Goal: Information Seeking & Learning: Learn about a topic

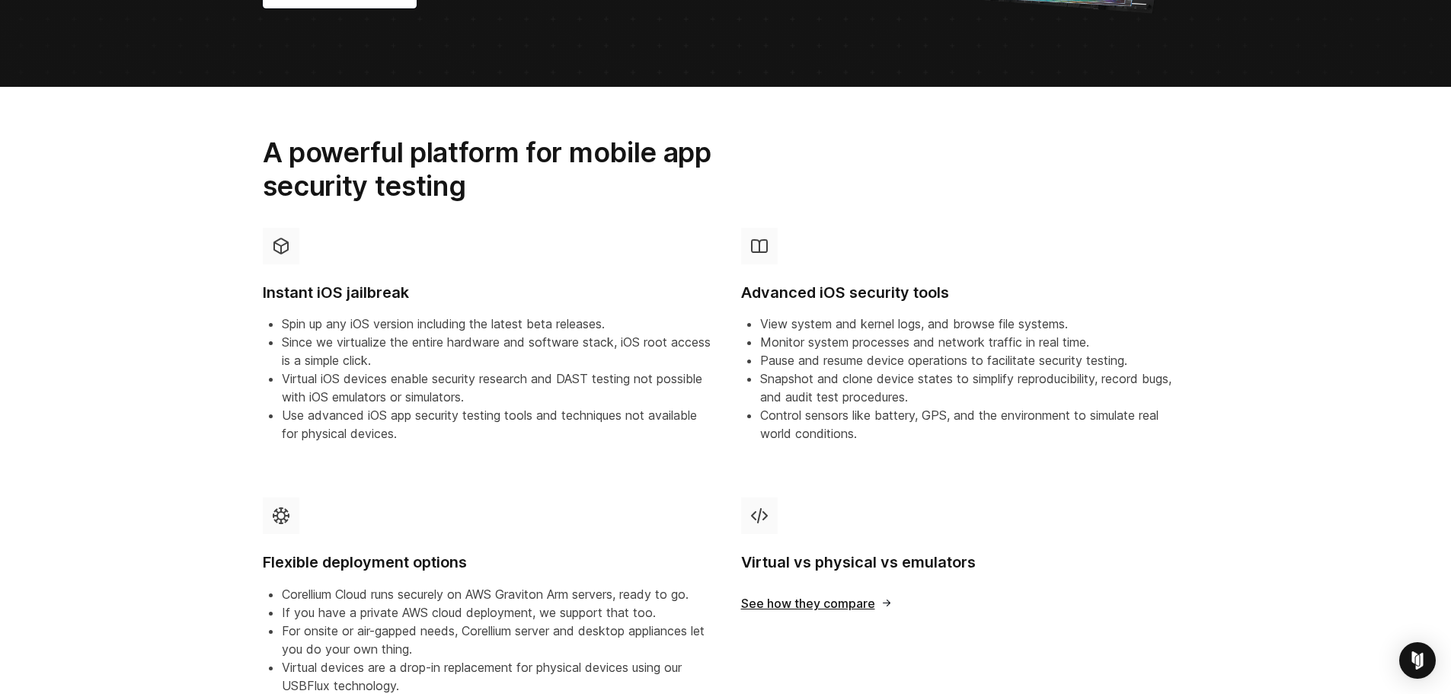
drag, startPoint x: 211, startPoint y: 203, endPoint x: 207, endPoint y: 265, distance: 62.6
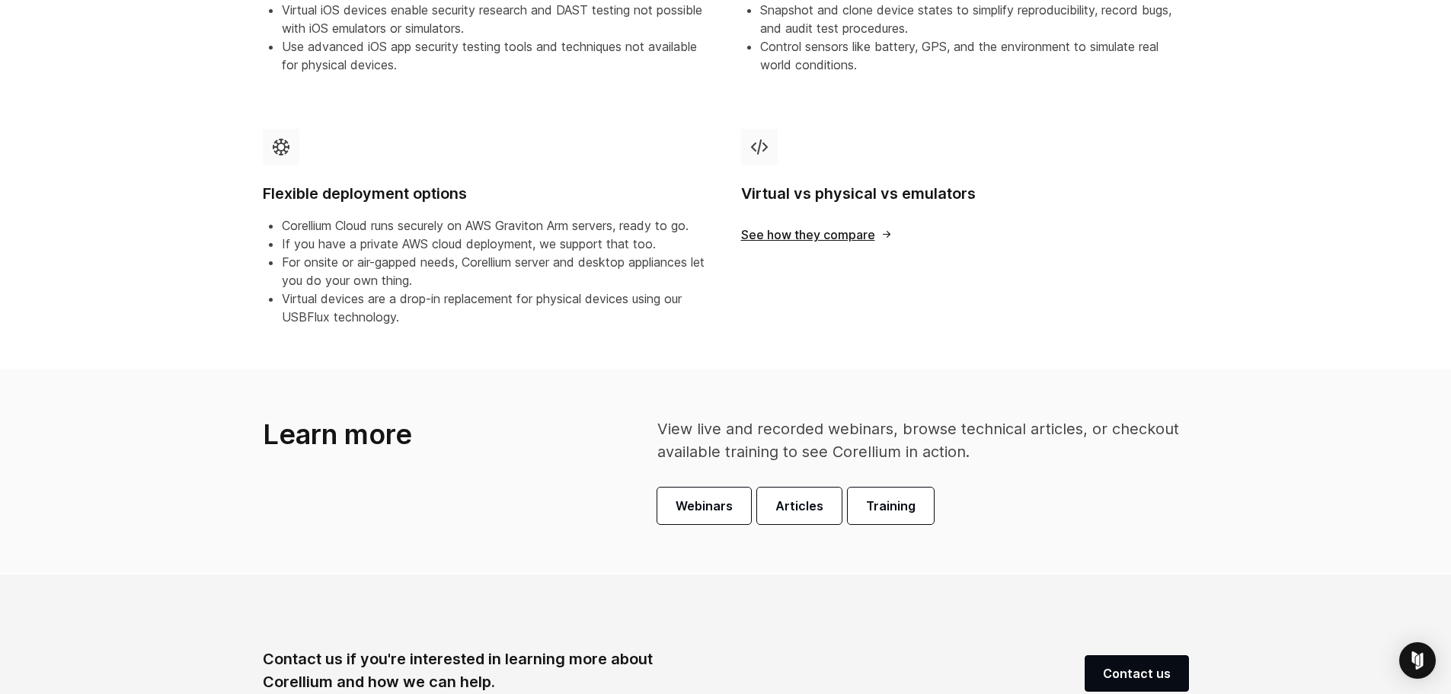
scroll to position [816, 0]
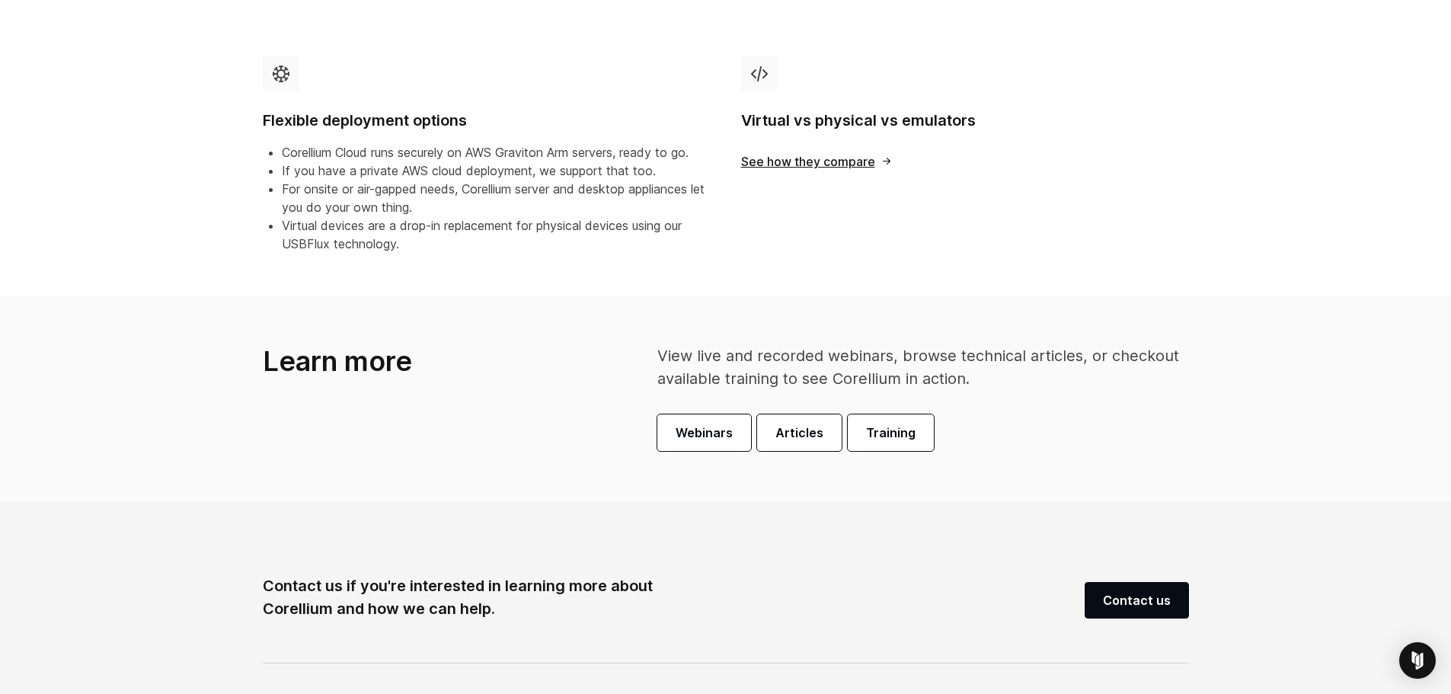
drag, startPoint x: 201, startPoint y: 242, endPoint x: 203, endPoint y: 309, distance: 67.1
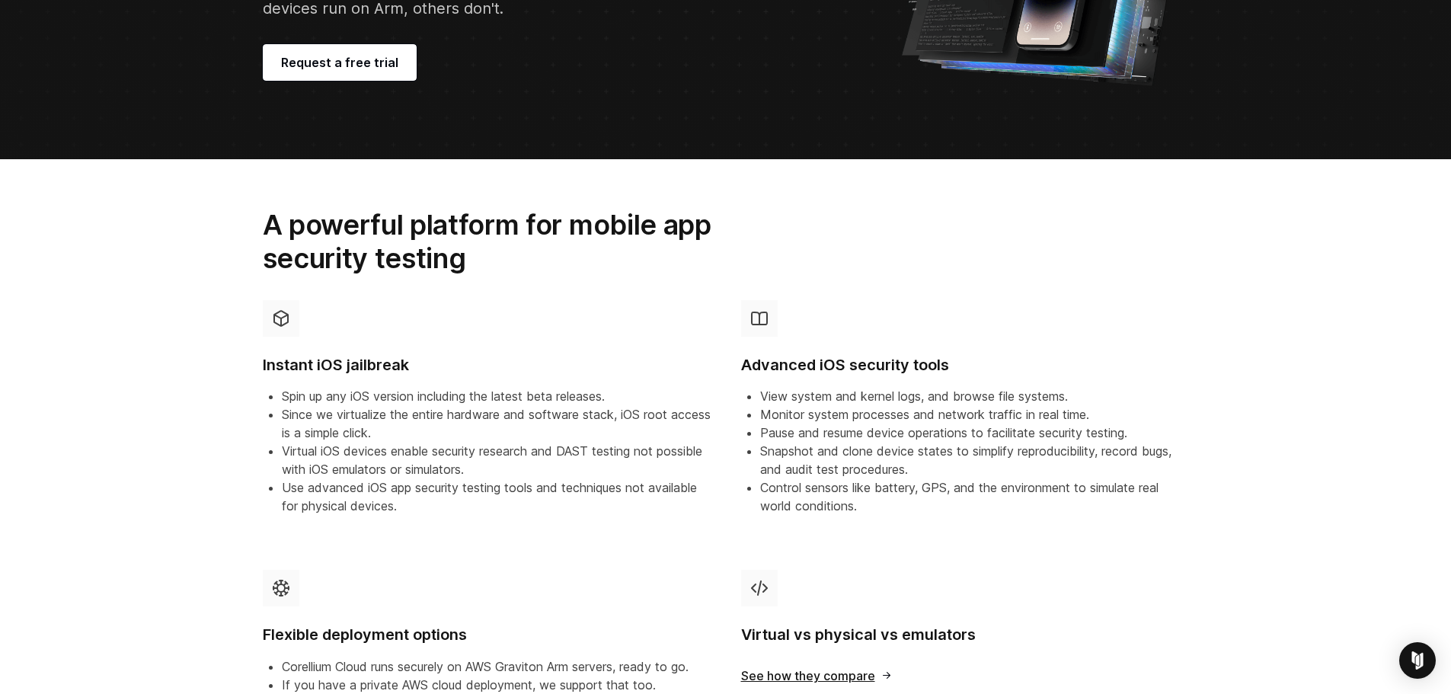
scroll to position [0, 0]
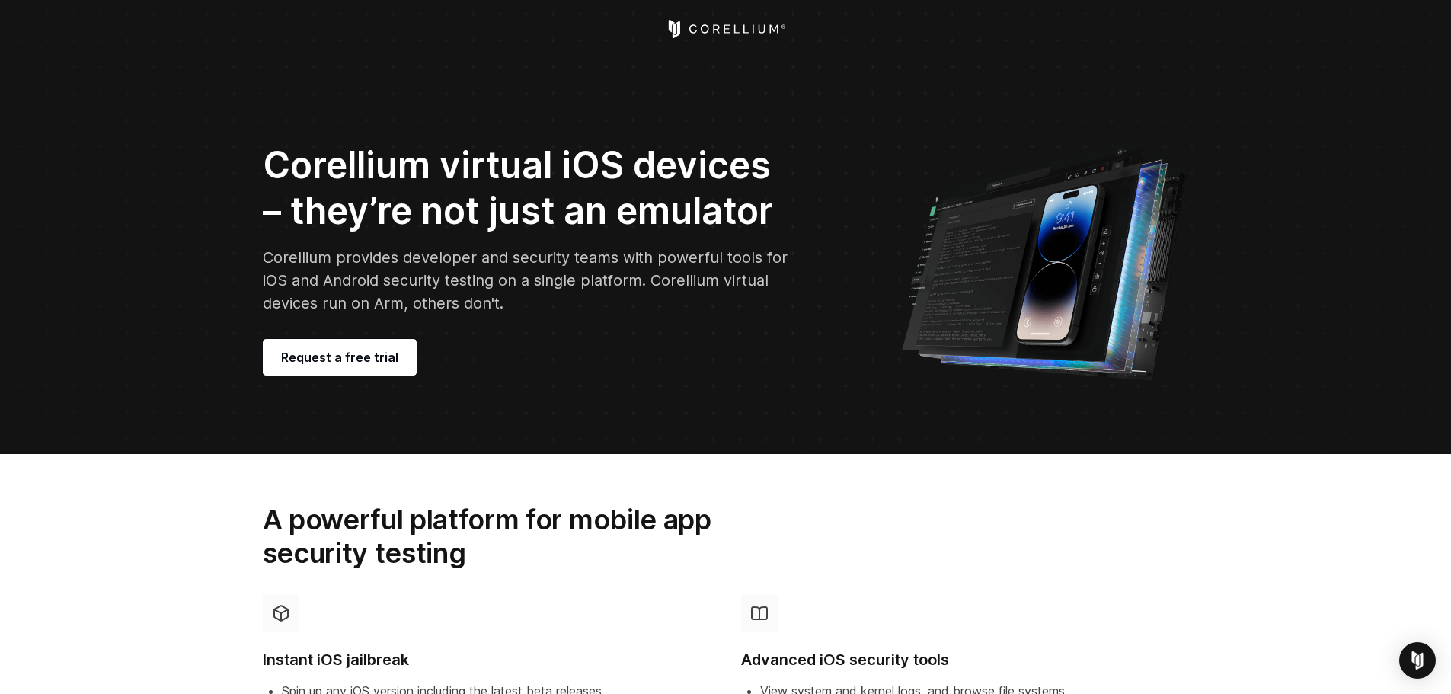
drag, startPoint x: 214, startPoint y: 270, endPoint x: 231, endPoint y: 37, distance: 234.4
drag, startPoint x: 629, startPoint y: 315, endPoint x: 636, endPoint y: 32, distance: 282.6
click at [683, 34] on icon "Corellium Home" at bounding box center [725, 29] width 121 height 18
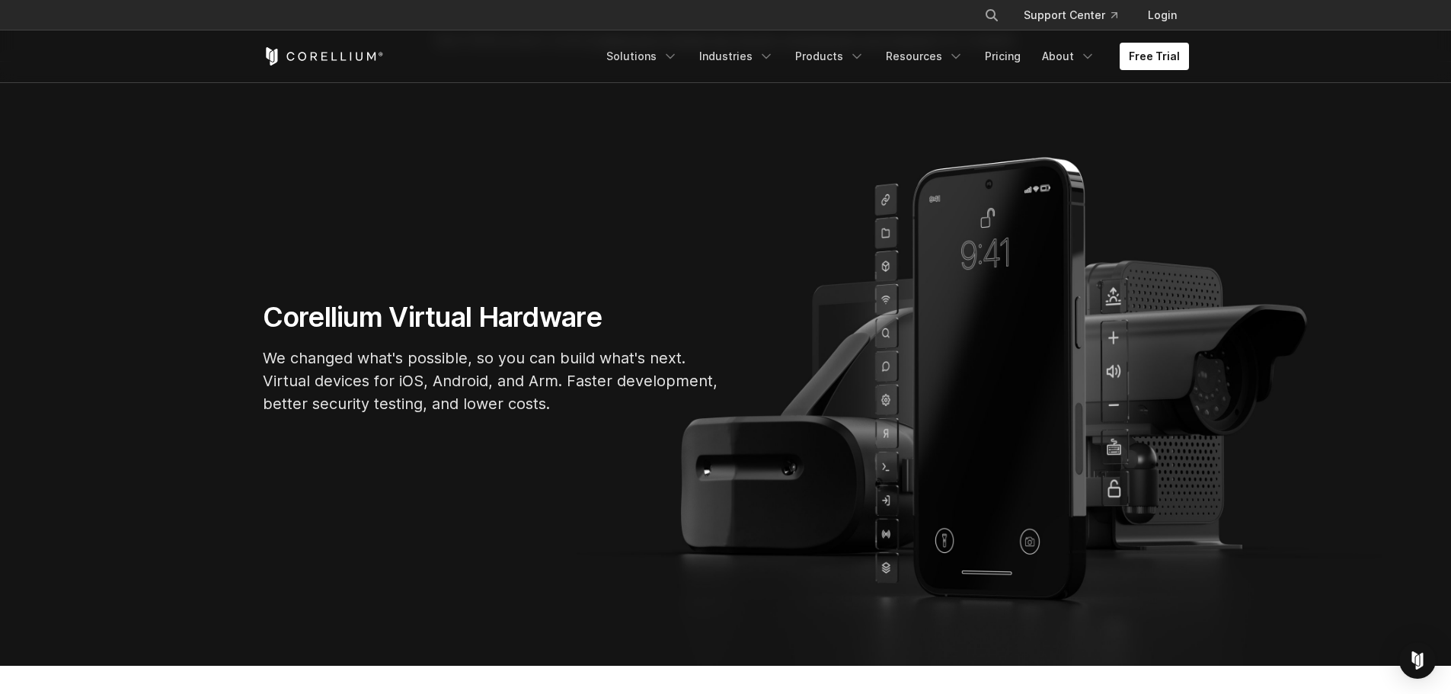
scroll to position [81, 0]
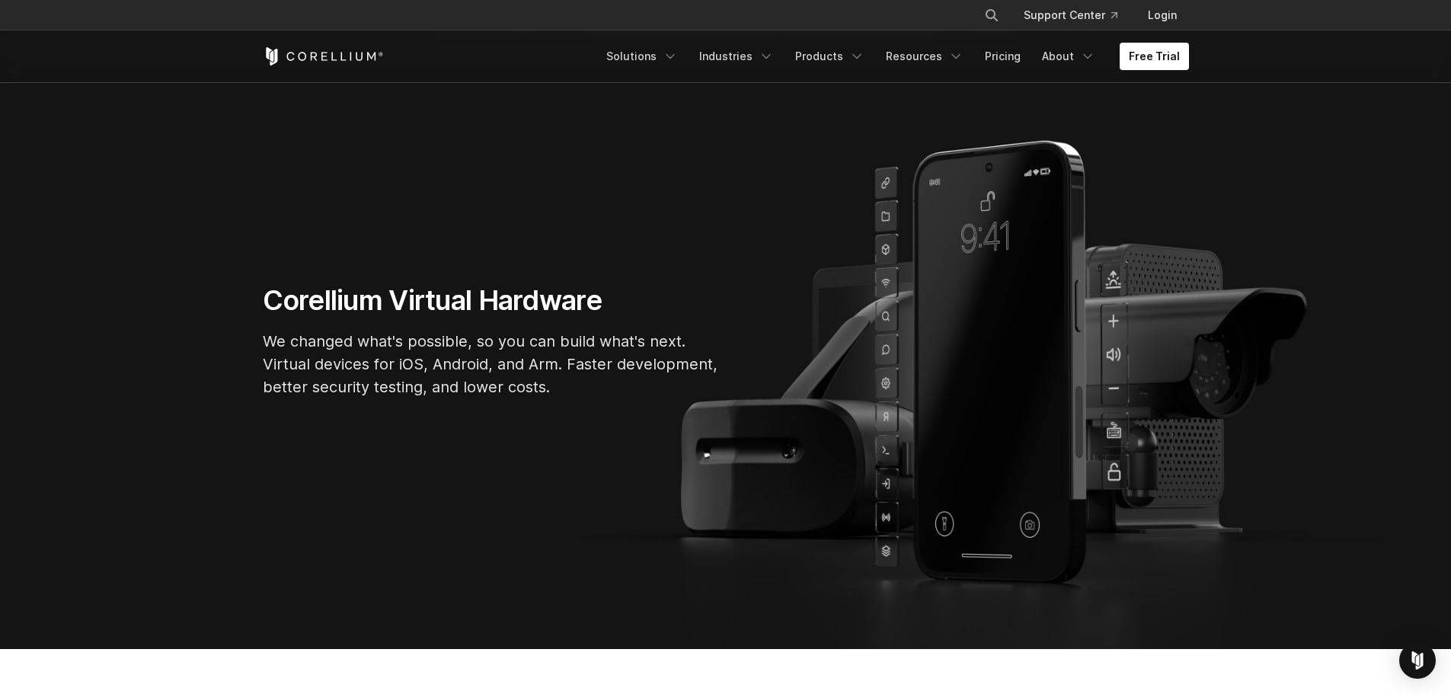
drag, startPoint x: 481, startPoint y: 249, endPoint x: 482, endPoint y: 292, distance: 42.7
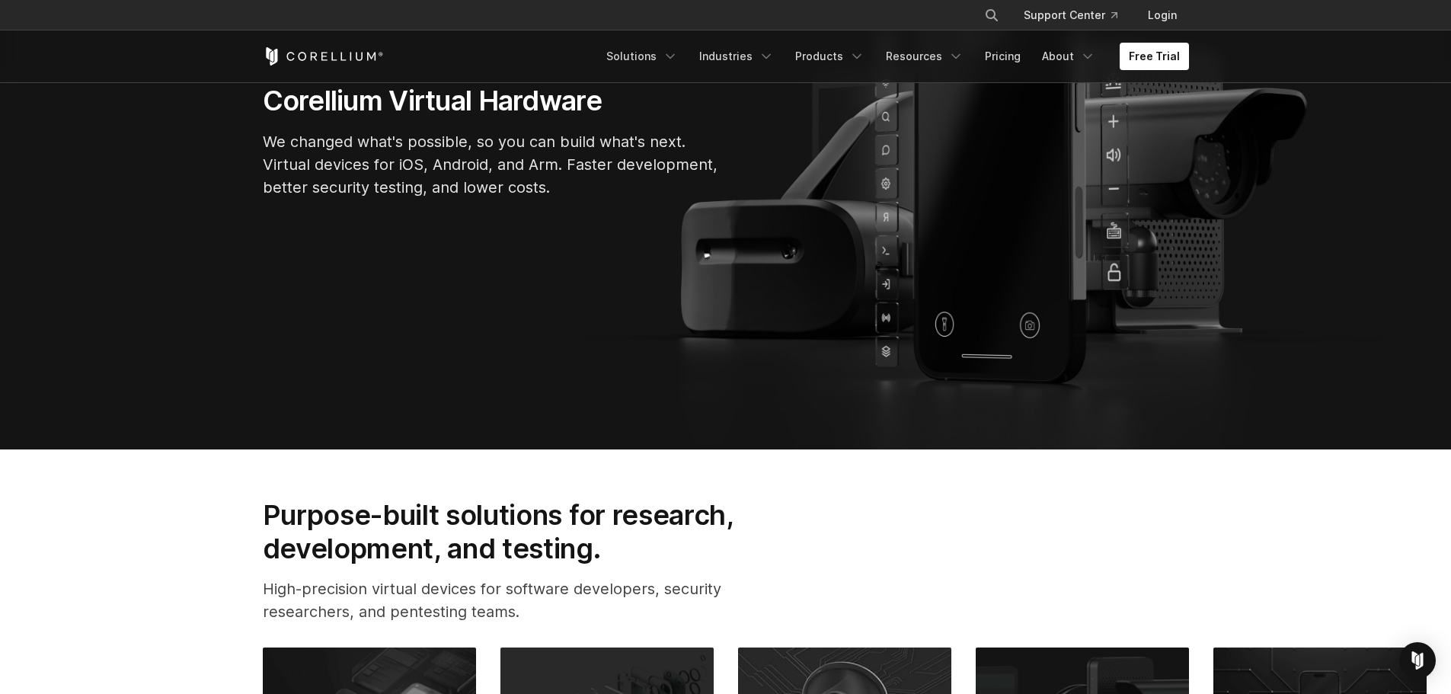
drag, startPoint x: 596, startPoint y: 272, endPoint x: 598, endPoint y: 321, distance: 49.6
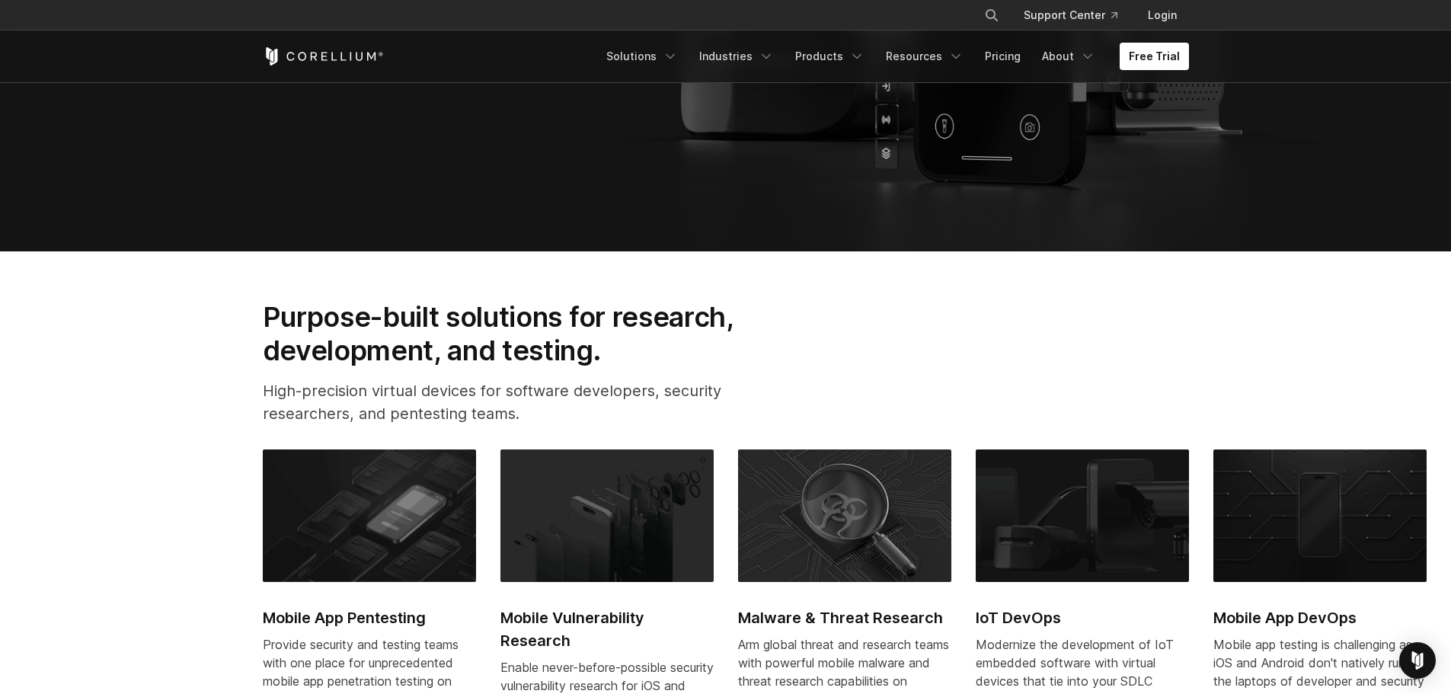
scroll to position [580, 0]
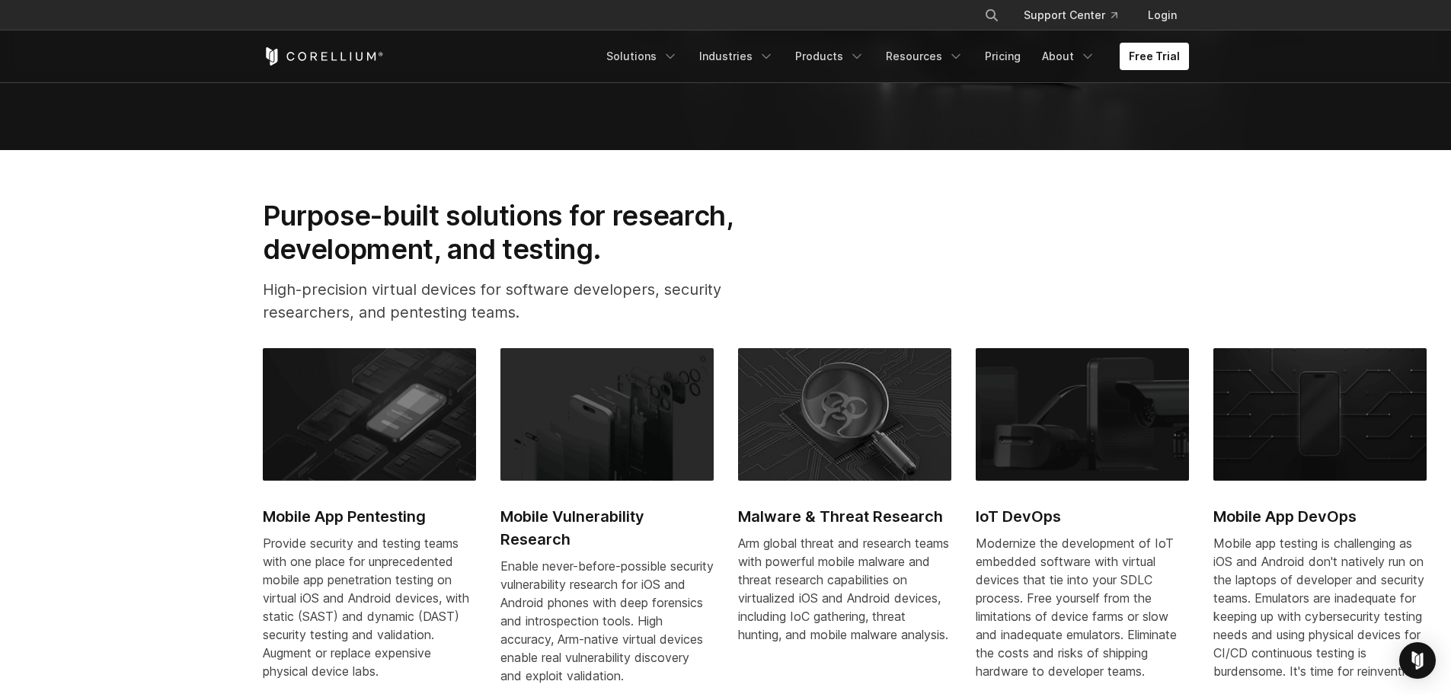
drag, startPoint x: 506, startPoint y: 243, endPoint x: 495, endPoint y: 312, distance: 70.1
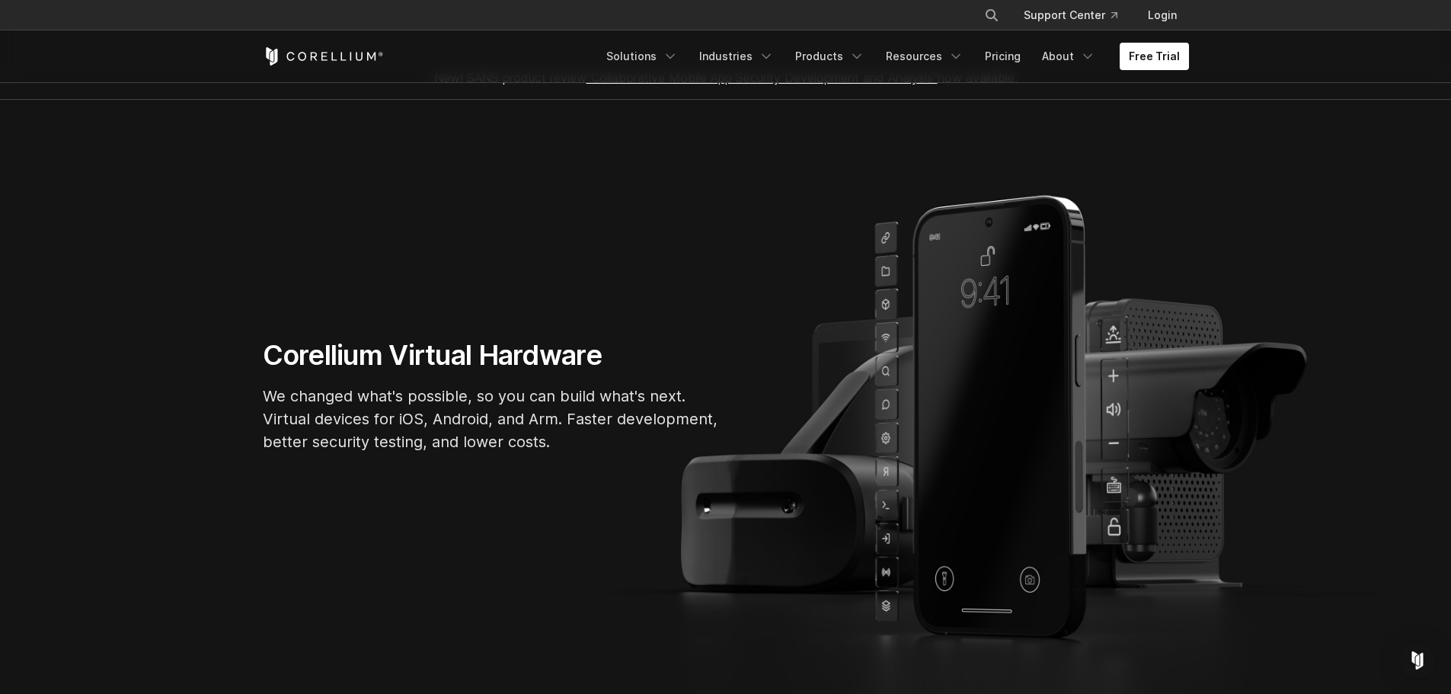
scroll to position [0, 0]
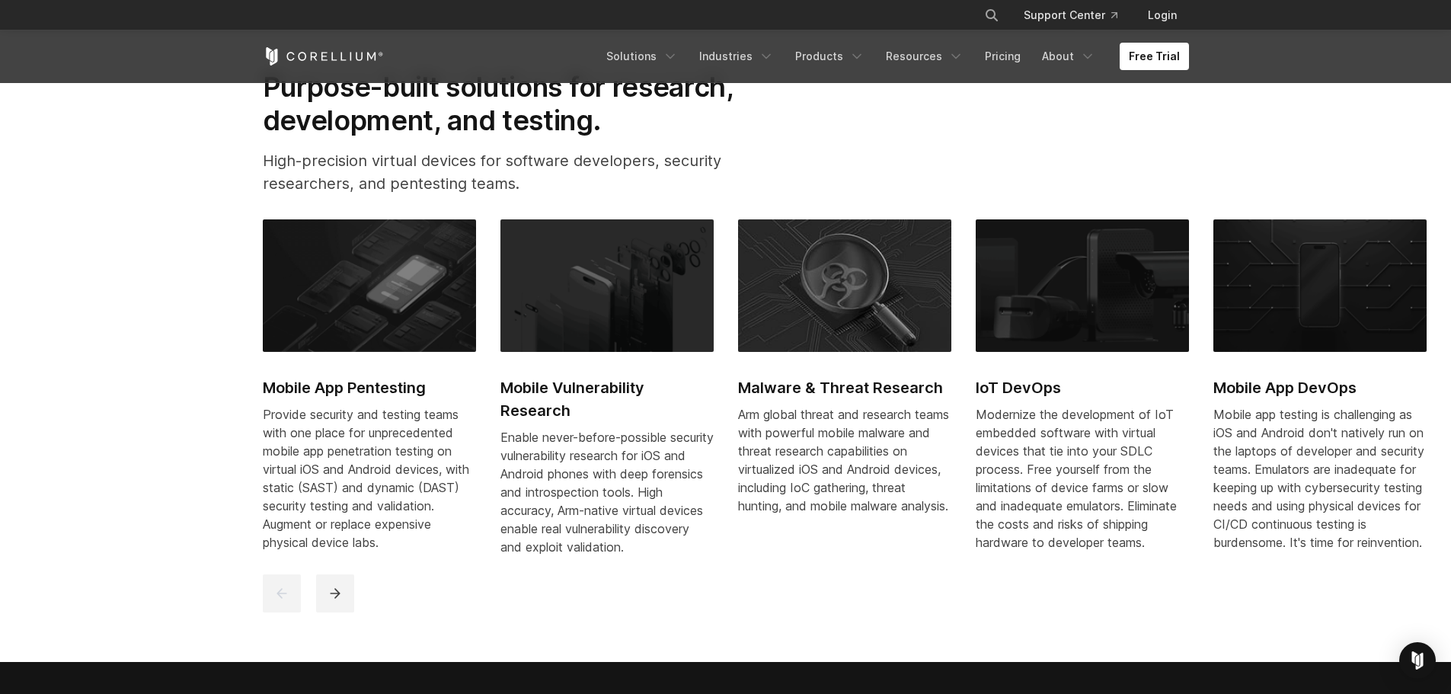
drag, startPoint x: 252, startPoint y: 275, endPoint x: 289, endPoint y: 394, distance: 124.3
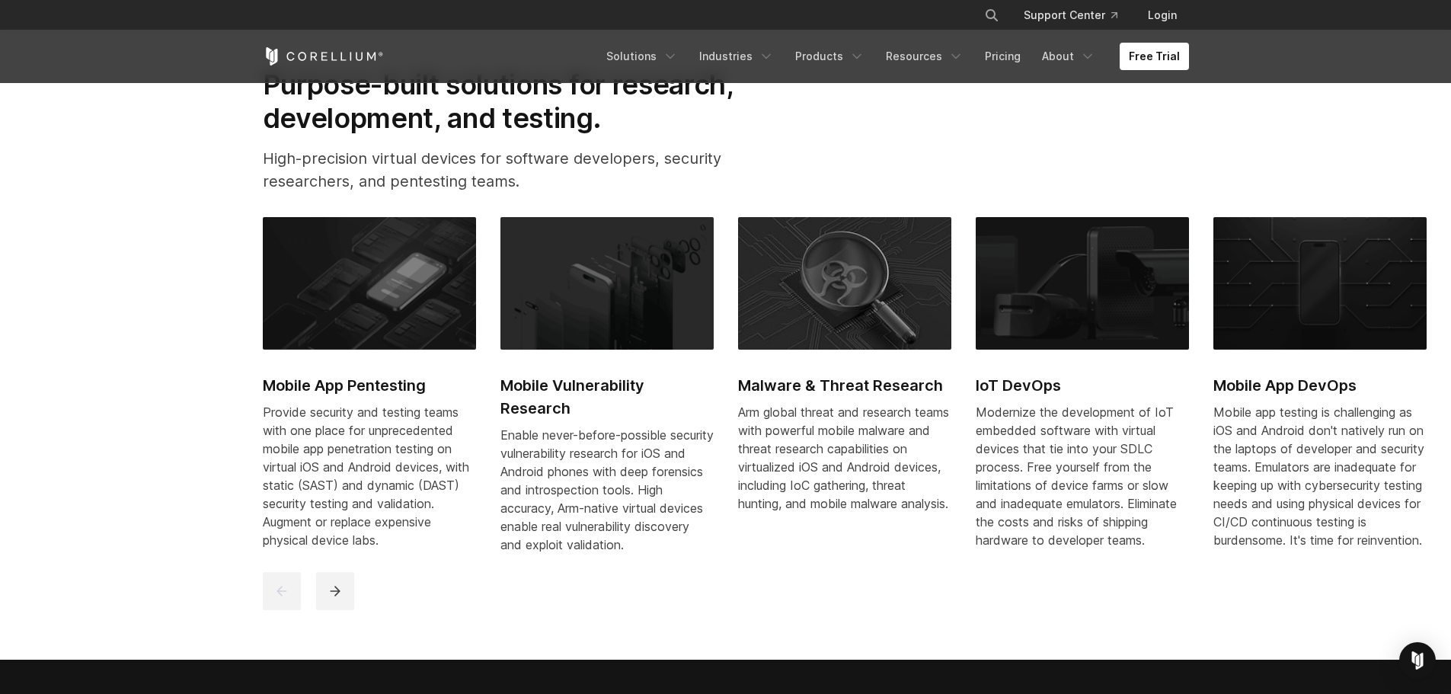
drag, startPoint x: 209, startPoint y: 359, endPoint x: 214, endPoint y: 344, distance: 16.1
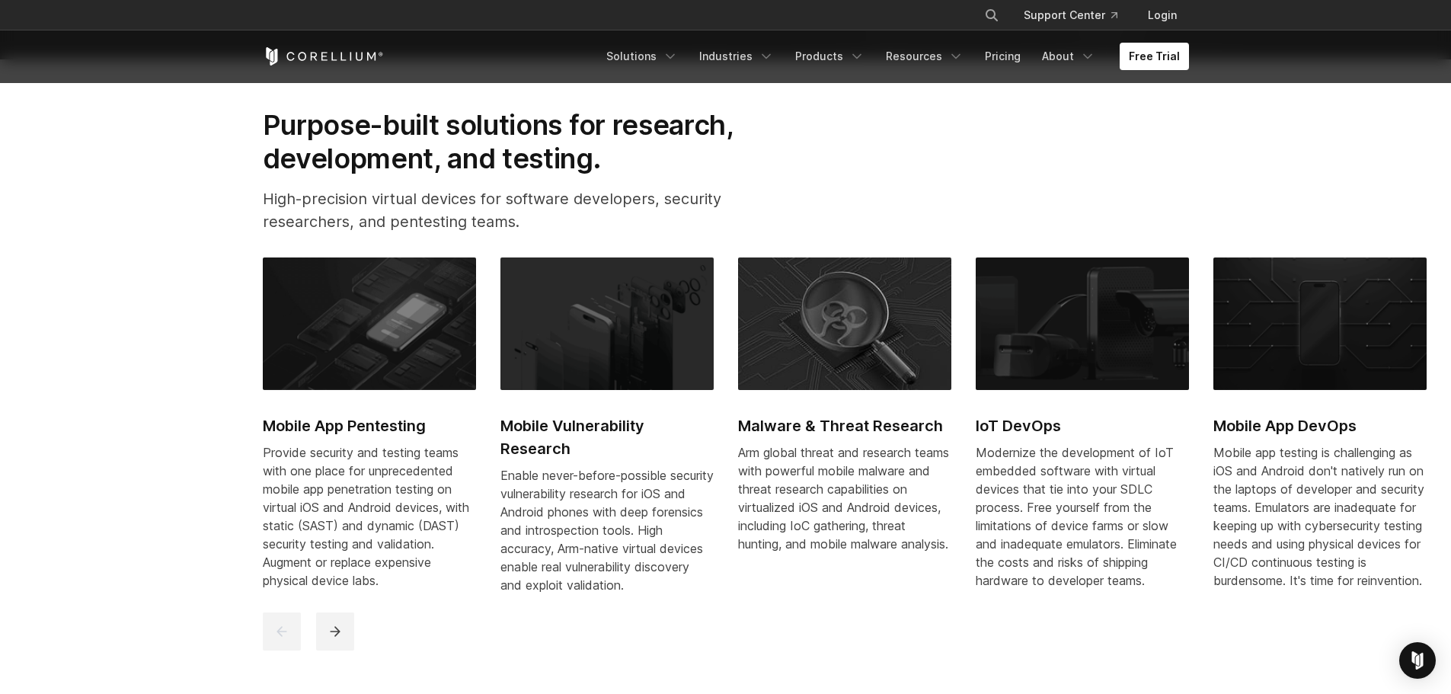
drag, startPoint x: 215, startPoint y: 343, endPoint x: 222, endPoint y: 306, distance: 37.2
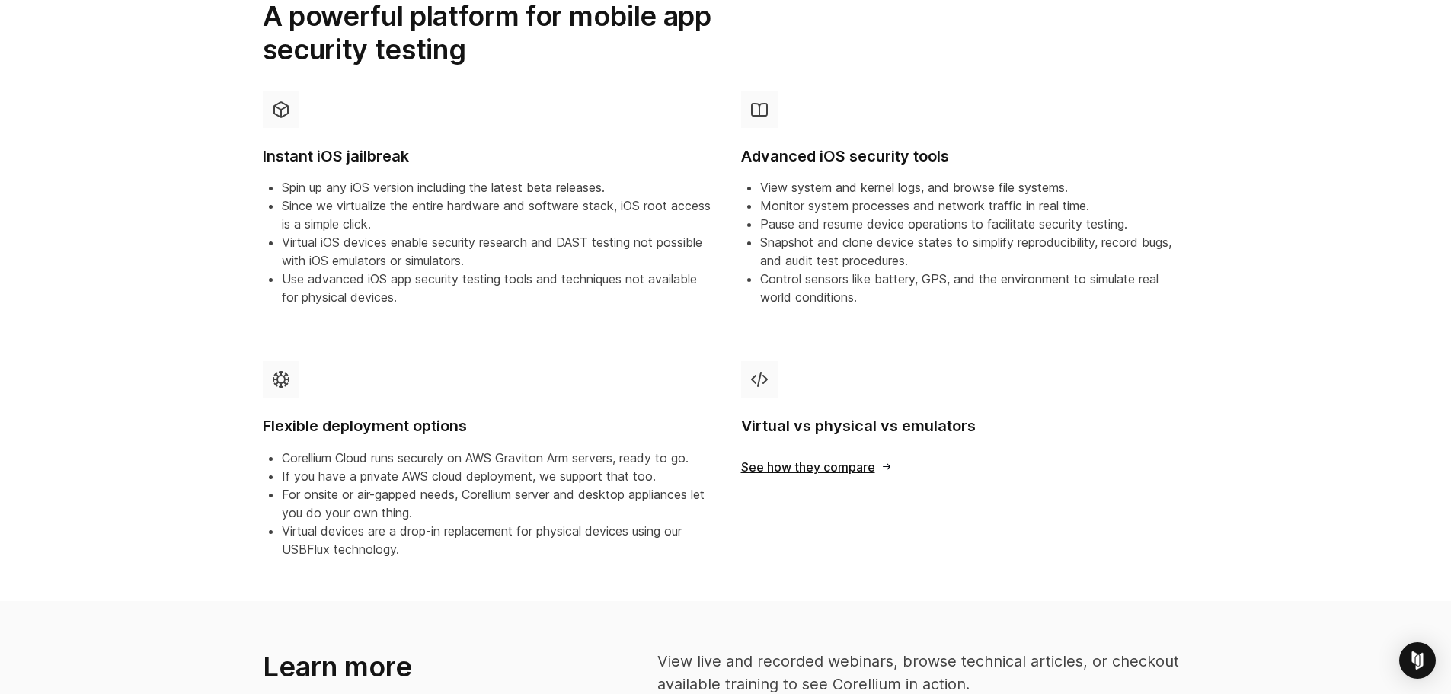
scroll to position [457, 0]
